Goal: Transaction & Acquisition: Purchase product/service

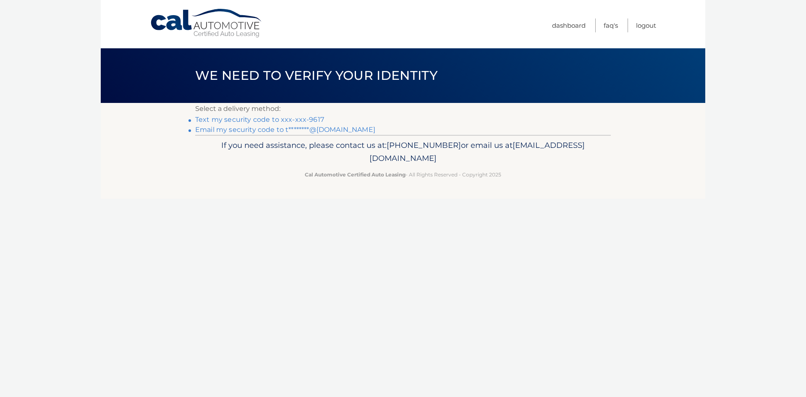
click at [235, 121] on link "Text my security code to xxx-xxx-9617" at bounding box center [259, 119] width 129 height 8
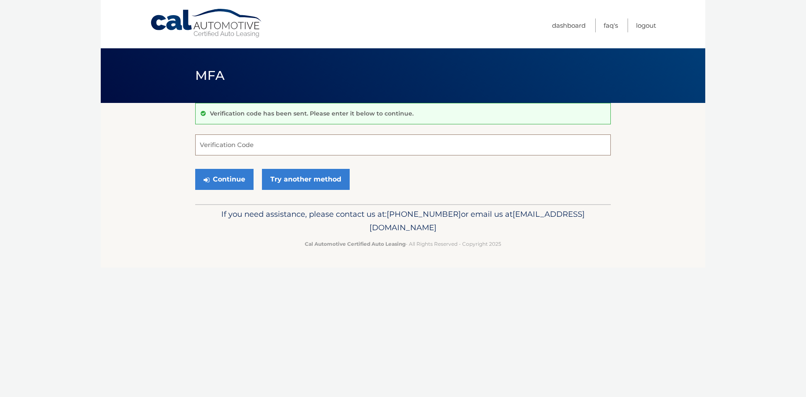
click at [215, 143] on input "Verification Code" at bounding box center [402, 144] width 415 height 21
type input "091143"
click at [225, 180] on button "Continue" at bounding box center [224, 179] width 58 height 21
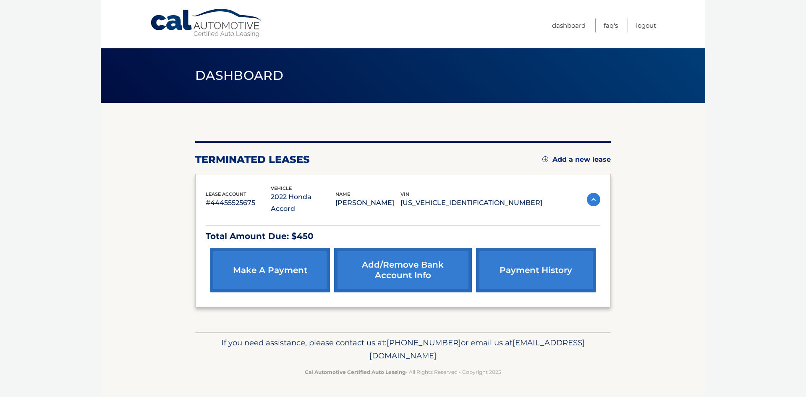
click at [301, 254] on link "make a payment" at bounding box center [270, 270] width 120 height 44
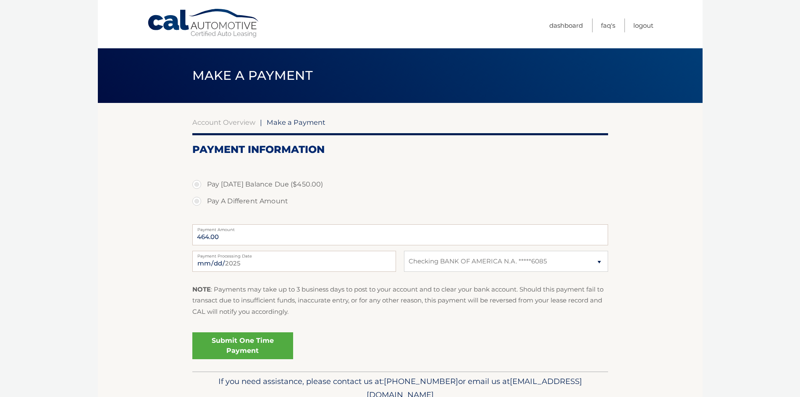
select select "YjZlMDY0OTYtM2VmMy00NTBmLTg3MmQtZjViNjM5N2VkNGVi"
click at [195, 184] on label "Pay Today's Balance Due ($450.00)" at bounding box center [399, 184] width 415 height 17
click at [196, 184] on input "Pay Today's Balance Due ($450.00)" at bounding box center [200, 182] width 8 height 13
radio input "true"
type input "450.00"
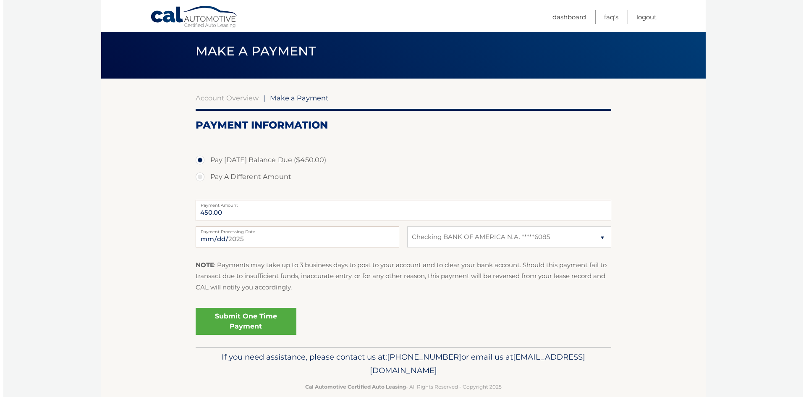
scroll to position [38, 0]
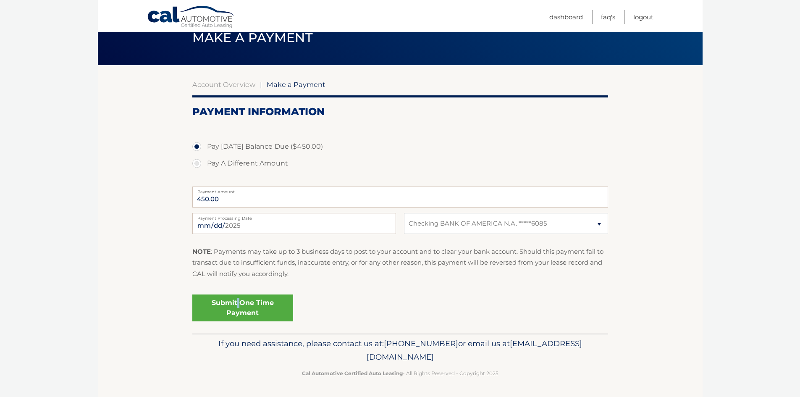
click at [238, 303] on link "Submit One Time Payment" at bounding box center [242, 307] width 101 height 27
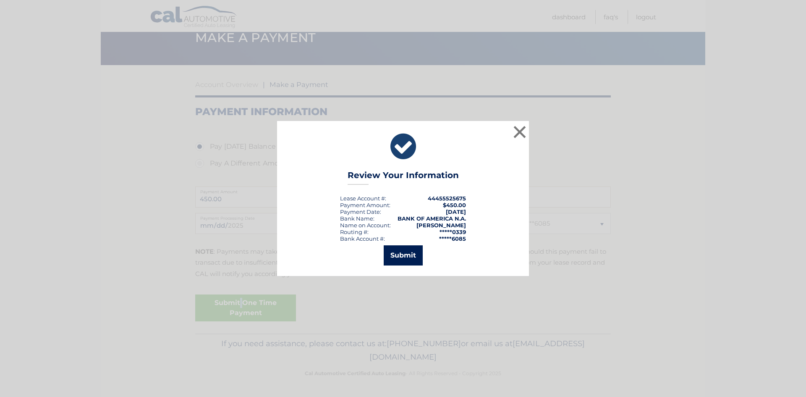
click at [406, 251] on button "Submit" at bounding box center [403, 255] width 39 height 20
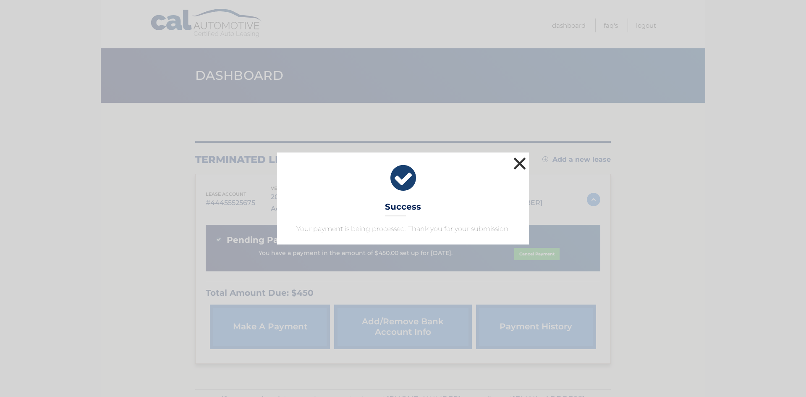
click at [522, 163] on button "×" at bounding box center [519, 163] width 17 height 17
